Goal: Task Accomplishment & Management: Use online tool/utility

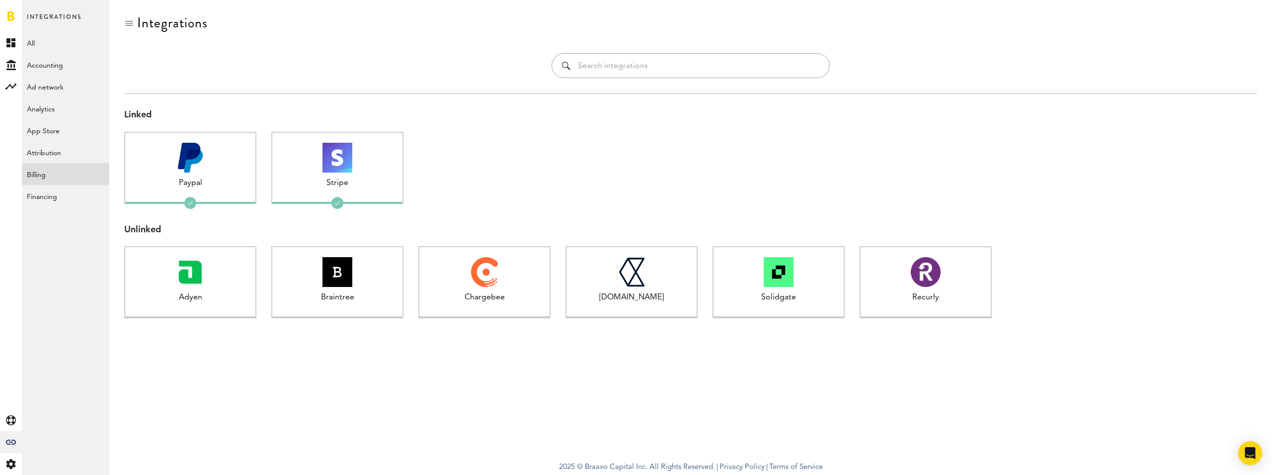
click at [246, 103] on div "Linked Paypal 1 connected Stripe 1 connected Unlinked Adyen 1 connected Braintr…" at bounding box center [690, 215] width 1133 height 245
click at [8, 44] on rect at bounding box center [11, 43] width 12 height 12
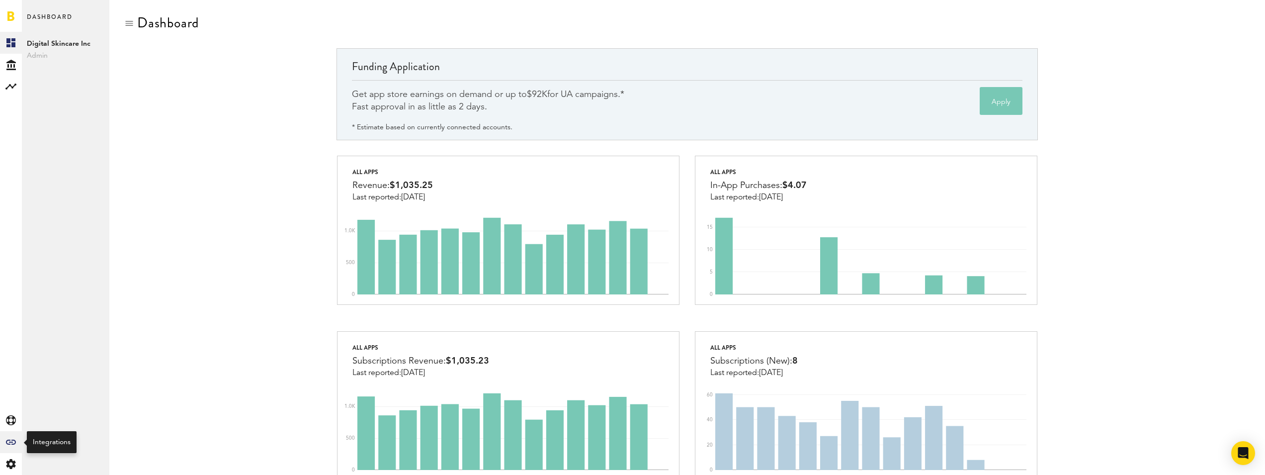
click at [11, 440] on icon at bounding box center [11, 441] width 10 height 5
click at [63, 154] on link "Attribution" at bounding box center [65, 152] width 87 height 22
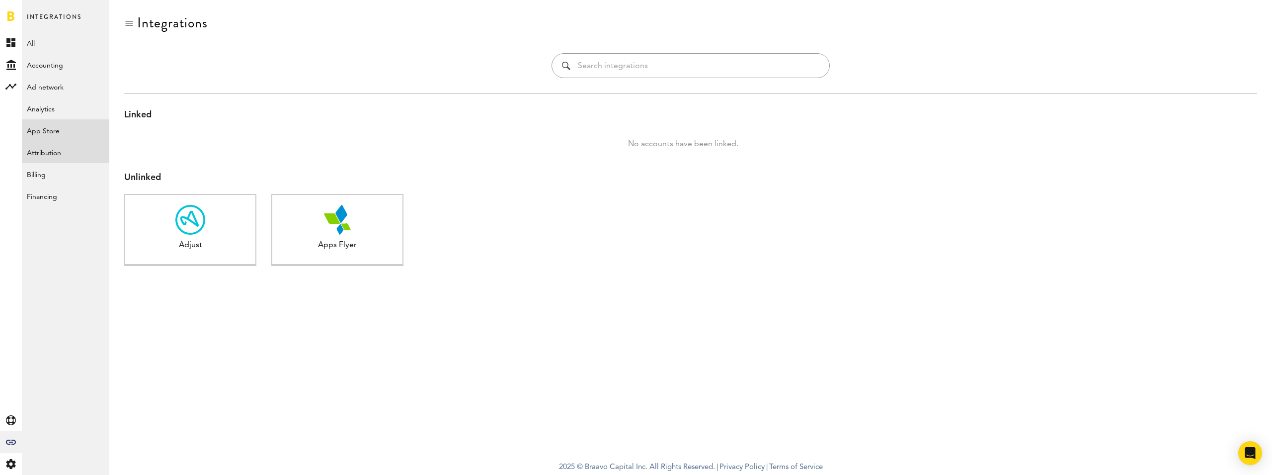
click at [69, 131] on link "App Store" at bounding box center [65, 130] width 87 height 22
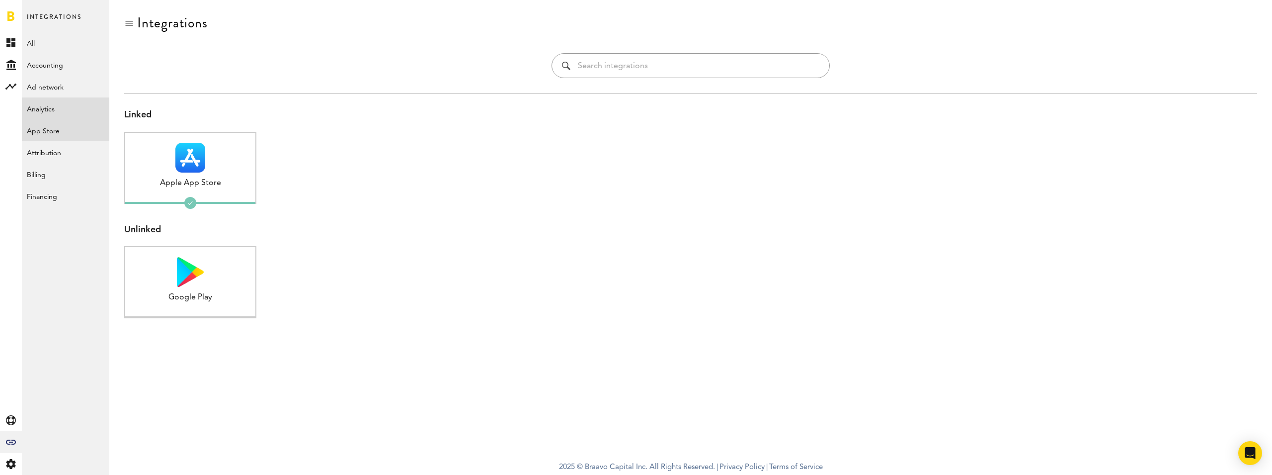
click at [69, 115] on link "Analytics" at bounding box center [65, 108] width 87 height 22
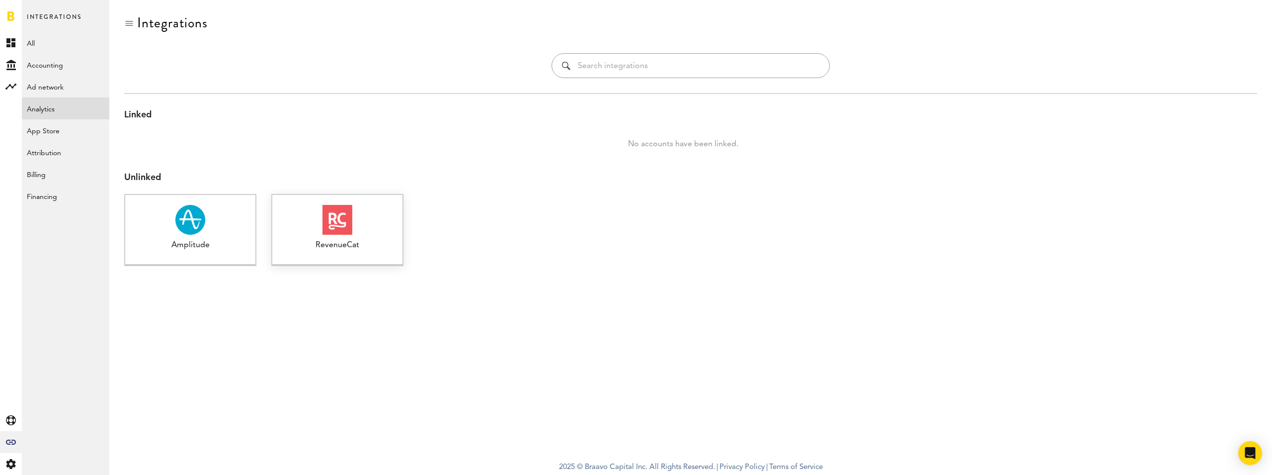
click at [303, 243] on div "RevenueCat" at bounding box center [337, 245] width 130 height 11
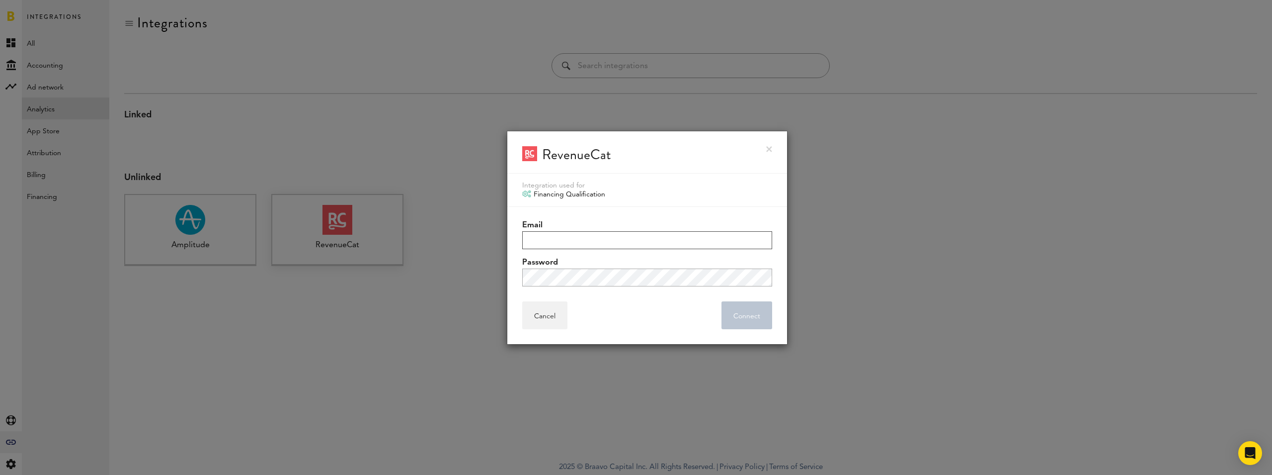
type input "[EMAIL_ADDRESS][DOMAIN_NAME]"
click at [770, 146] on link at bounding box center [769, 149] width 6 height 6
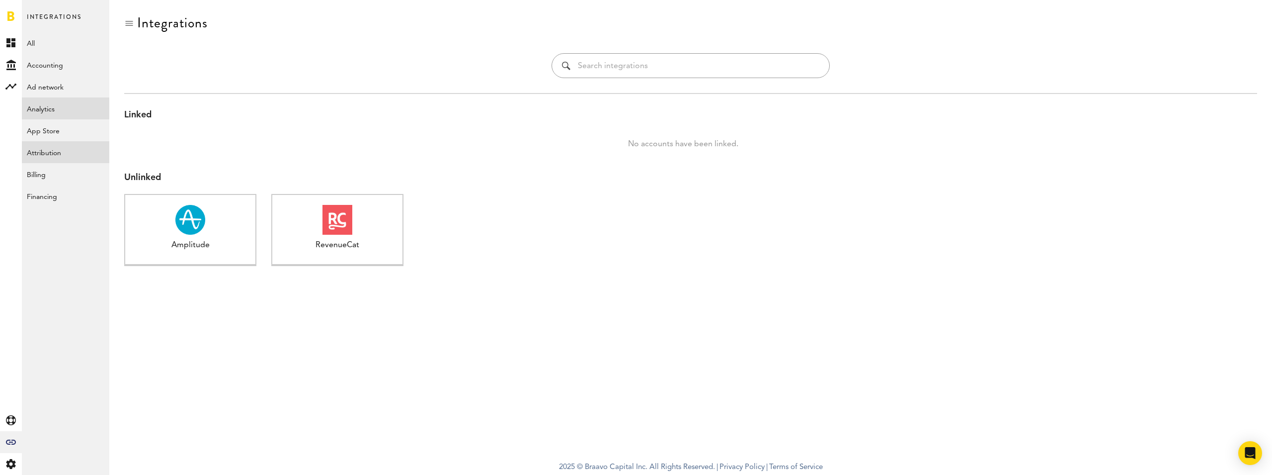
click at [47, 152] on link "Attribution" at bounding box center [65, 152] width 87 height 22
click at [61, 131] on link "App Store" at bounding box center [65, 130] width 87 height 22
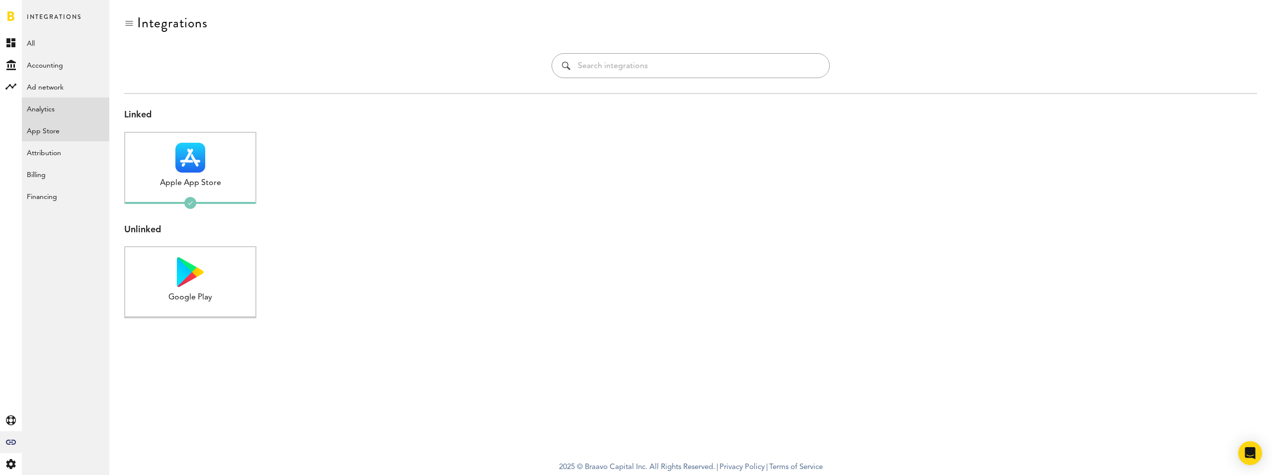
click at [67, 113] on link "Analytics" at bounding box center [65, 108] width 87 height 22
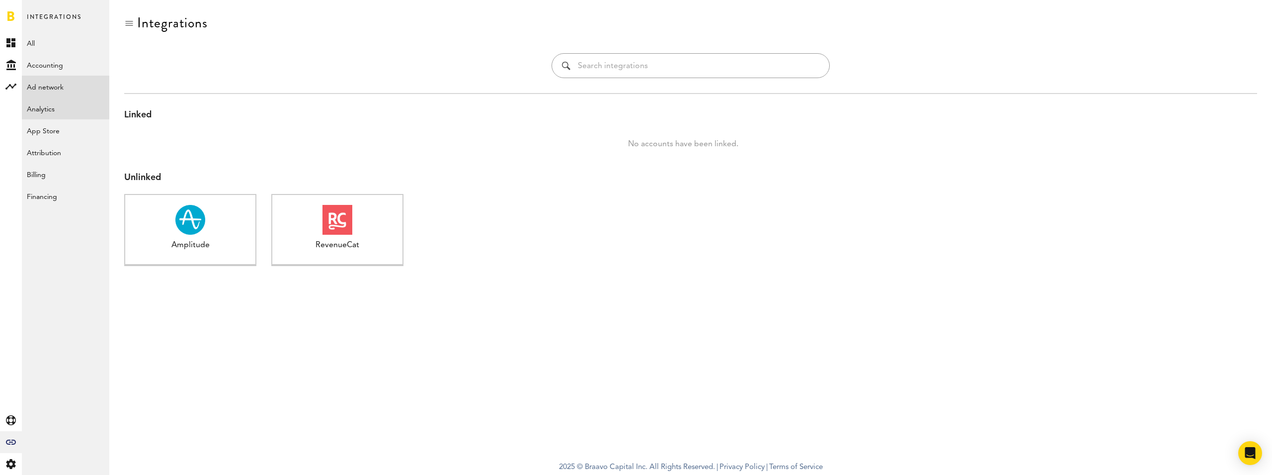
click at [71, 89] on link "Ad network" at bounding box center [65, 87] width 87 height 22
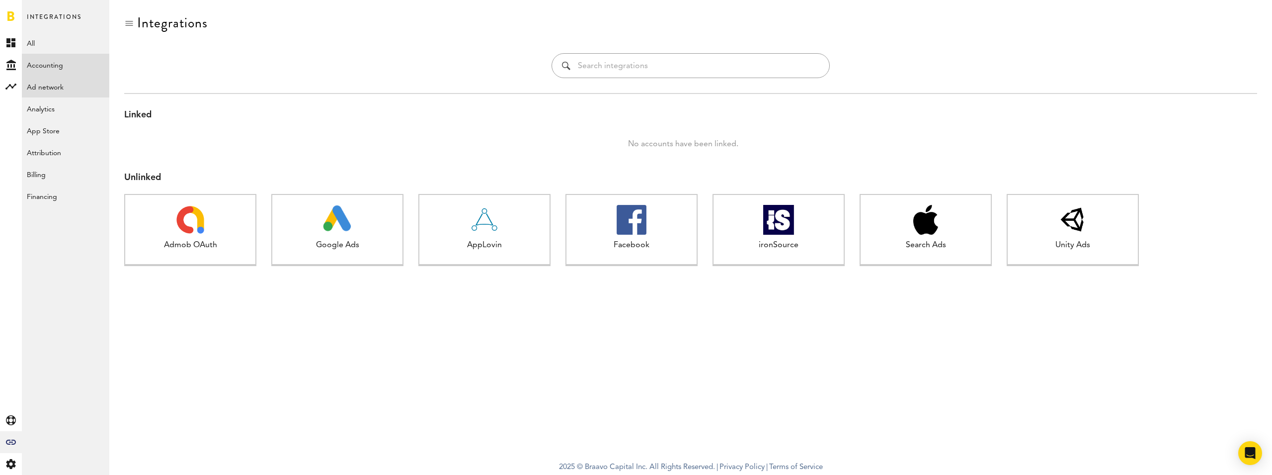
click at [74, 68] on link "Accounting" at bounding box center [65, 65] width 87 height 22
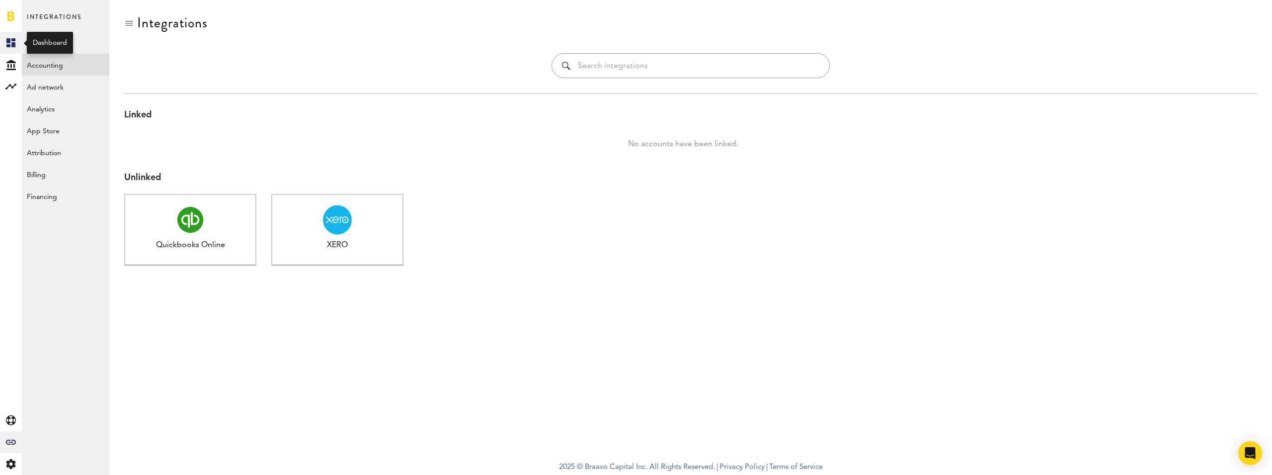
click at [10, 40] on rect at bounding box center [11, 43] width 12 height 12
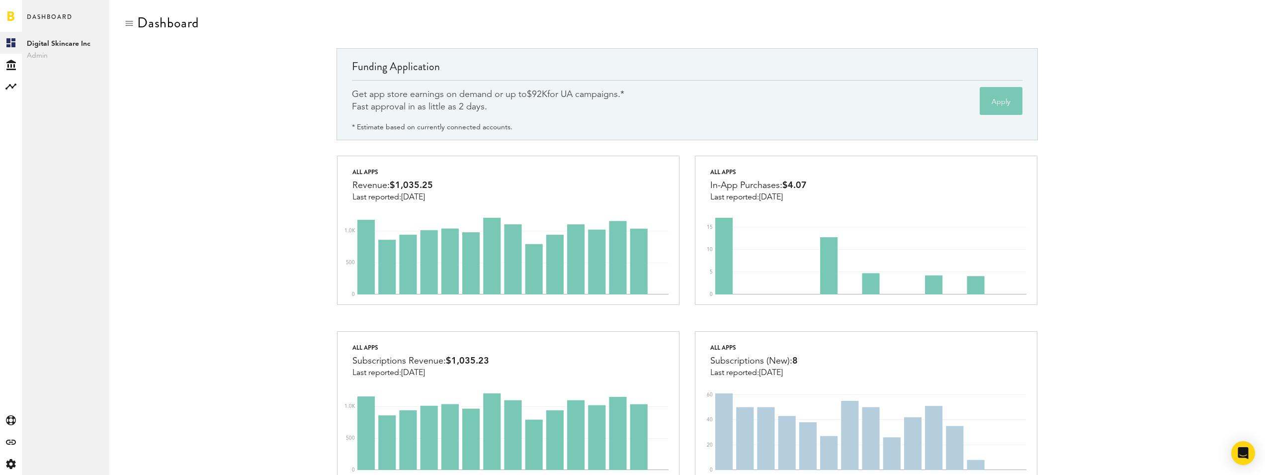
click at [175, 116] on div "Funding Application Get app store earnings on demand or up to $92K for UA campa…" at bounding box center [687, 101] width 1126 height 107
click at [13, 444] on icon at bounding box center [11, 441] width 10 height 5
click at [61, 168] on link "Billing" at bounding box center [65, 174] width 87 height 22
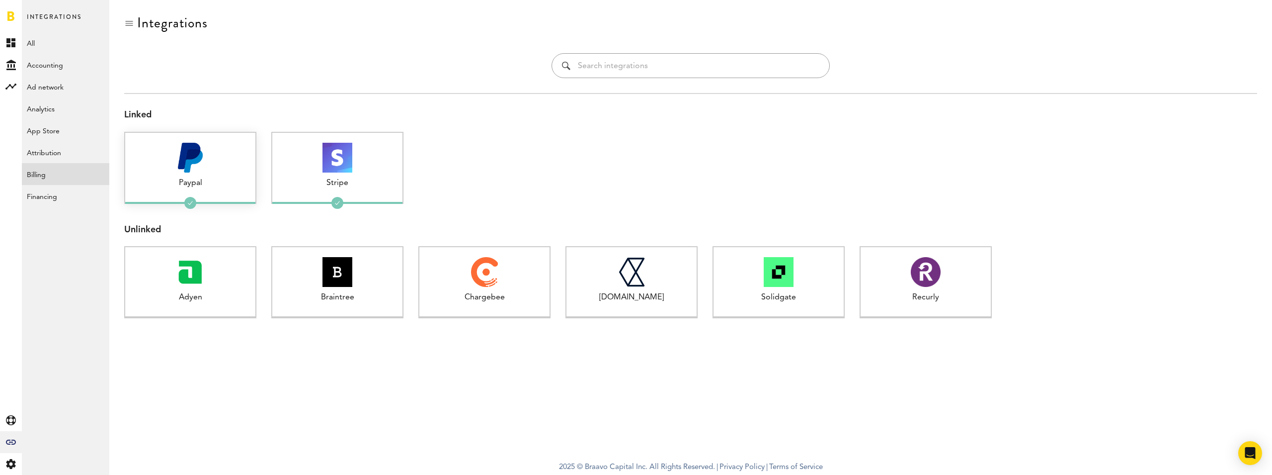
click at [205, 155] on div at bounding box center [190, 158] width 130 height 30
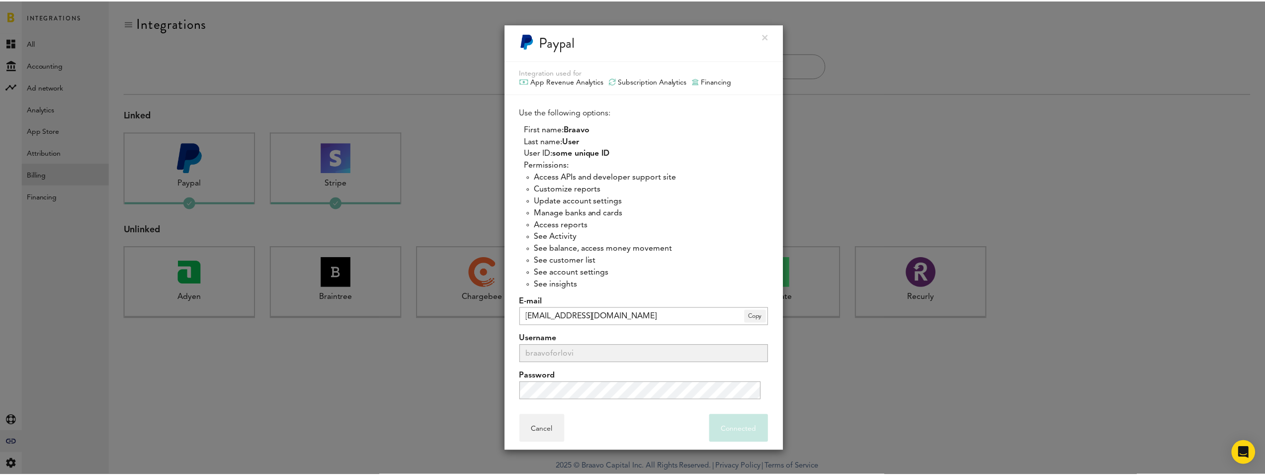
scroll to position [12, 0]
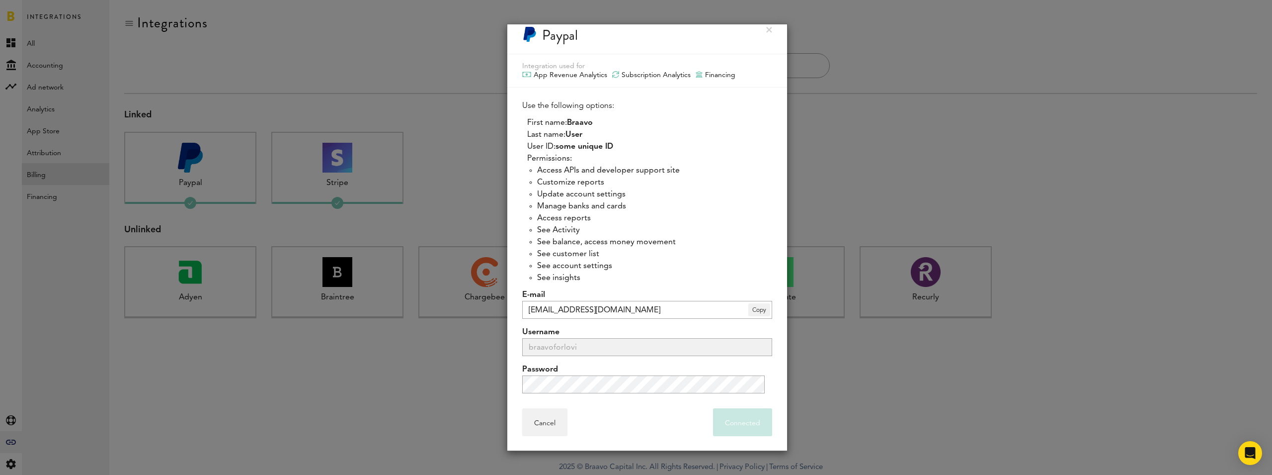
click at [348, 383] on div at bounding box center [636, 237] width 1272 height 475
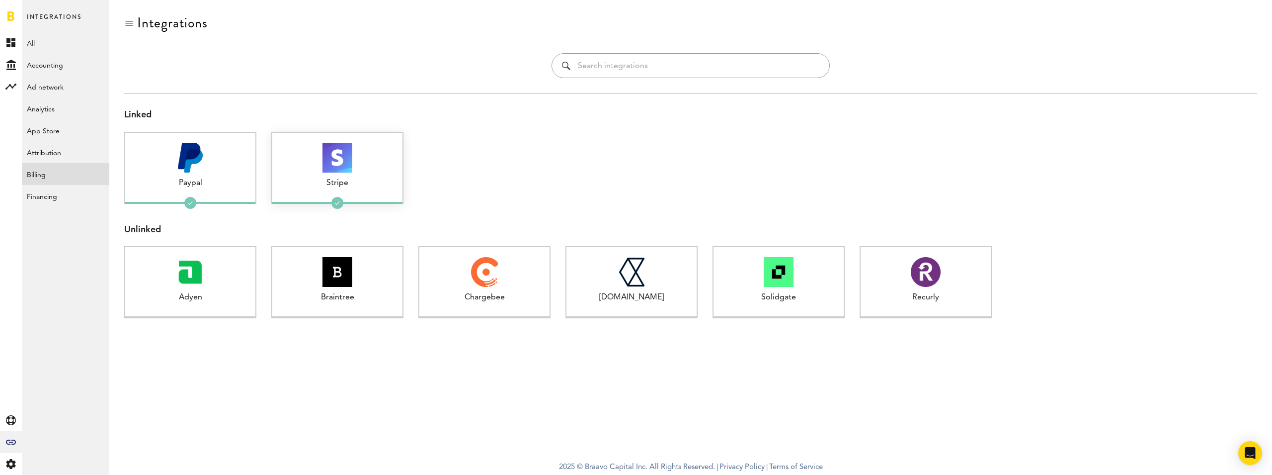
click at [317, 185] on div "Stripe" at bounding box center [337, 182] width 130 height 11
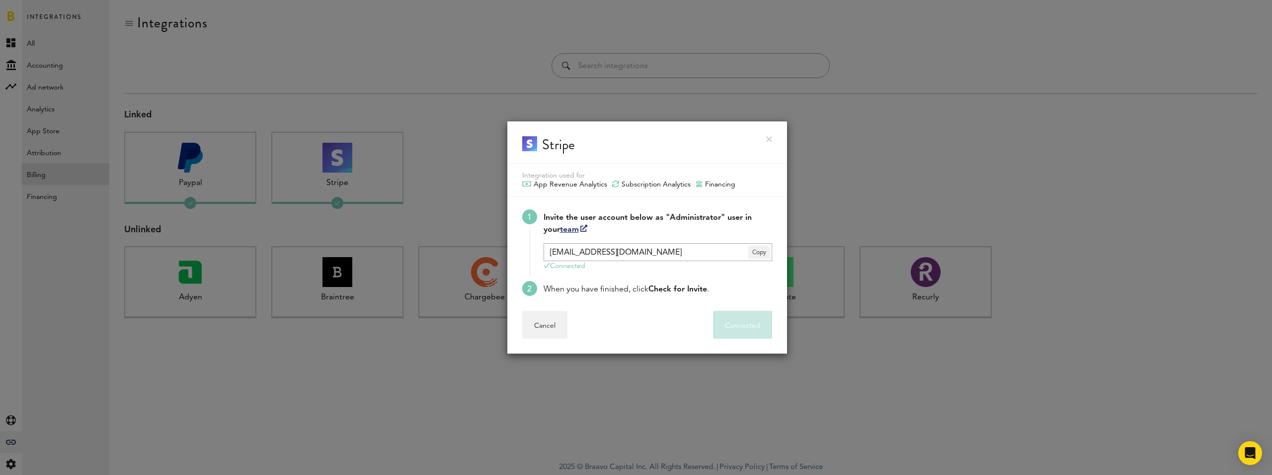
click at [302, 194] on div at bounding box center [636, 237] width 1272 height 475
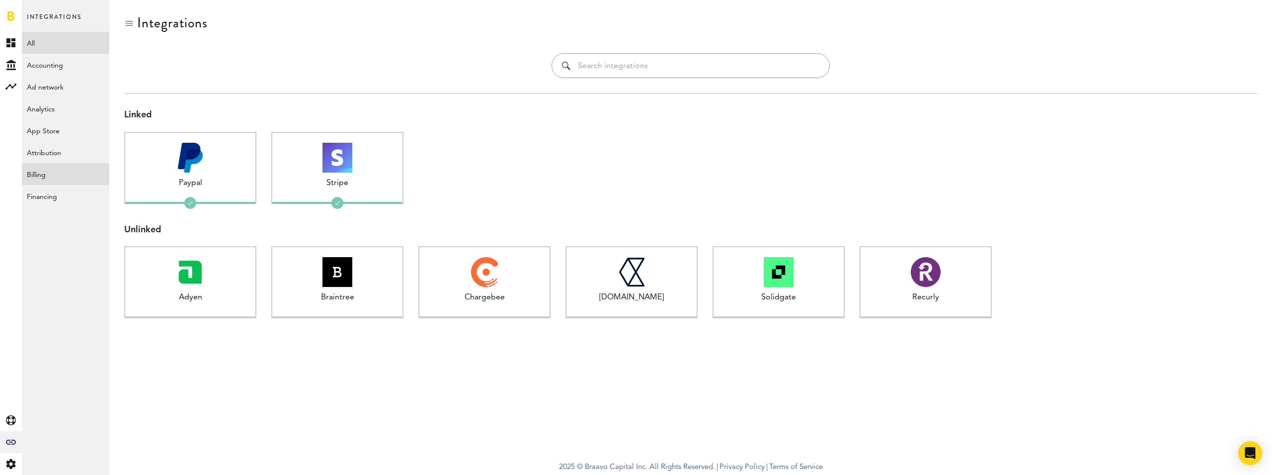
click at [62, 51] on link "All" at bounding box center [65, 43] width 87 height 22
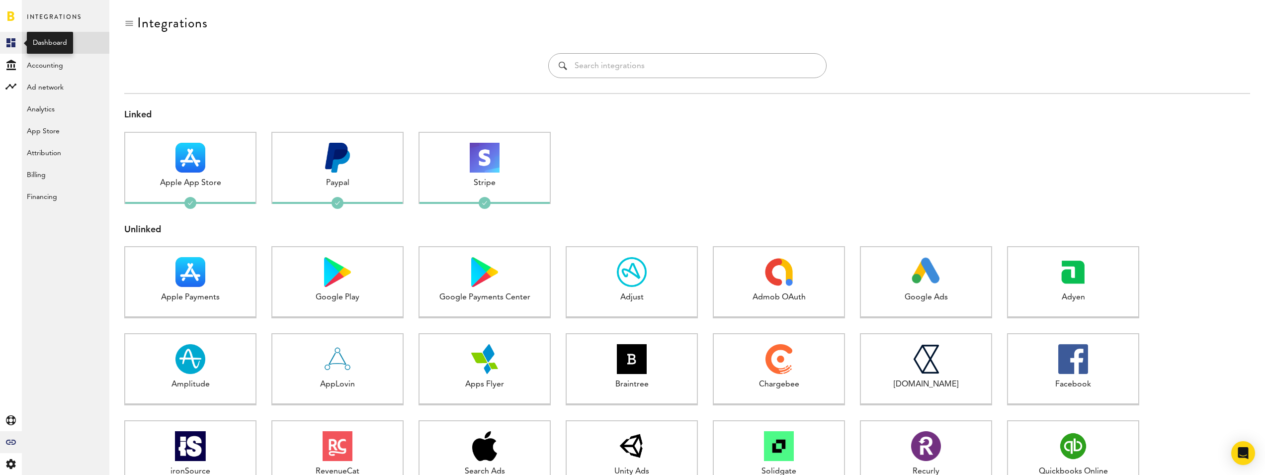
click at [10, 41] on icon at bounding box center [10, 42] width 9 height 9
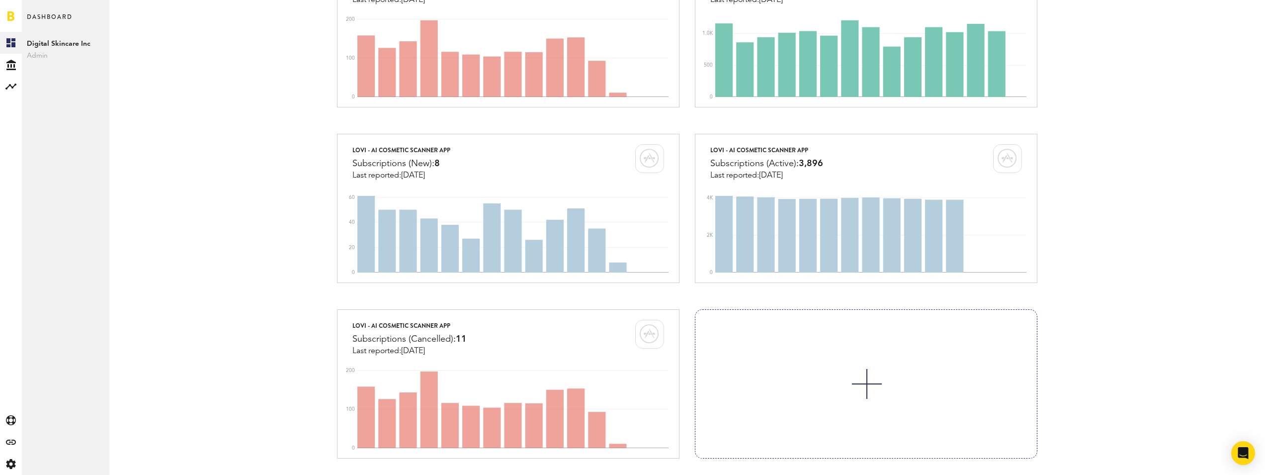
scroll to position [593, 0]
